Goal: Entertainment & Leisure: Consume media (video, audio)

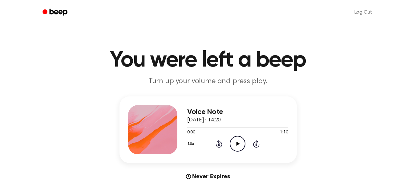
click at [235, 140] on icon "Play Audio" at bounding box center [238, 144] width 16 height 16
click at [188, 127] on div at bounding box center [237, 127] width 101 height 5
click at [239, 143] on icon at bounding box center [237, 144] width 3 height 4
click at [189, 127] on span at bounding box center [188, 127] width 5 height 5
click at [185, 128] on span at bounding box center [186, 127] width 5 height 5
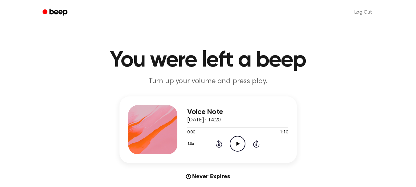
click at [237, 145] on icon at bounding box center [238, 144] width 3 height 4
